Goal: Find specific page/section

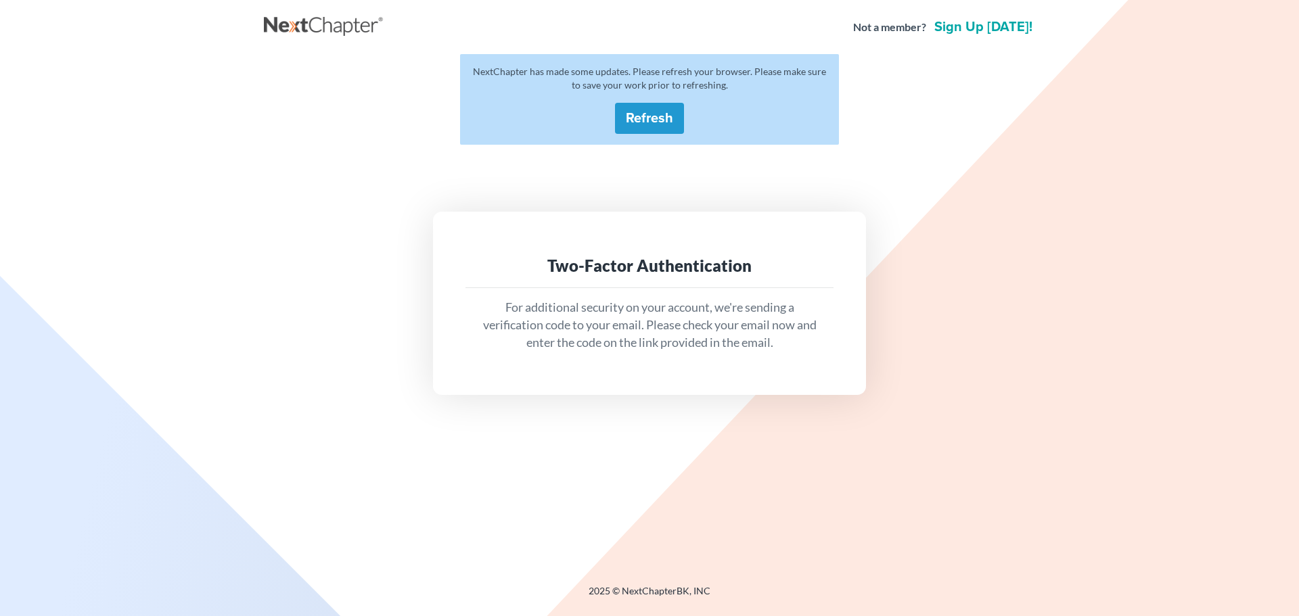
click at [655, 121] on button "Refresh" at bounding box center [649, 118] width 69 height 31
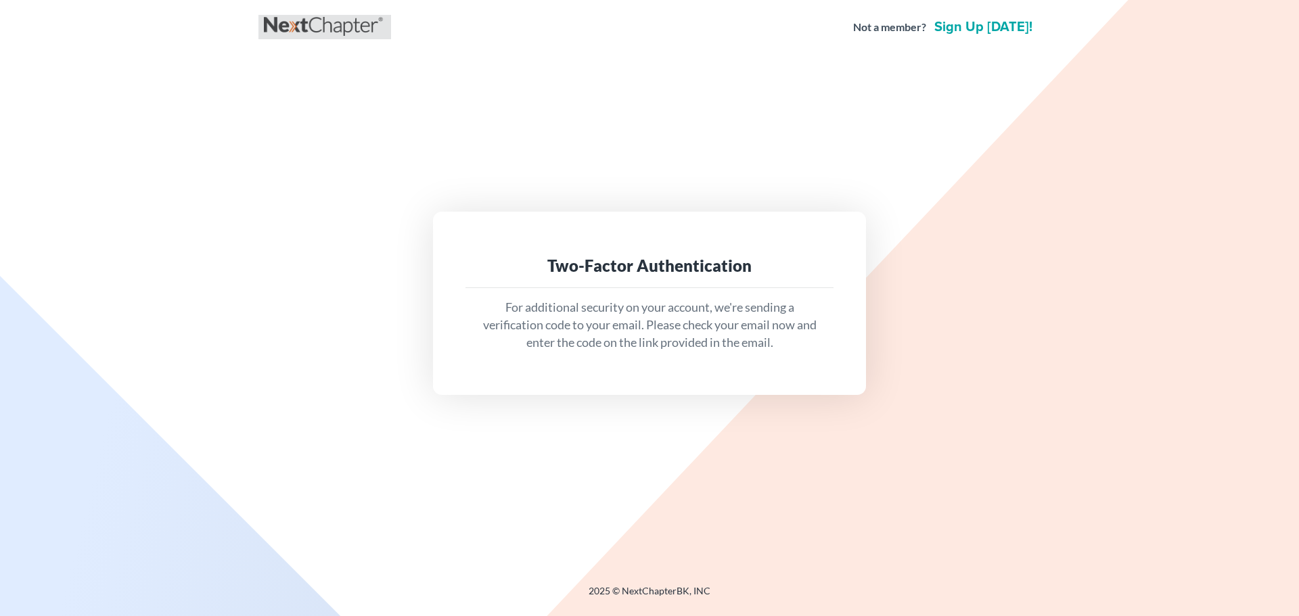
click at [314, 36] on link at bounding box center [325, 27] width 122 height 24
